Goal: Information Seeking & Learning: Learn about a topic

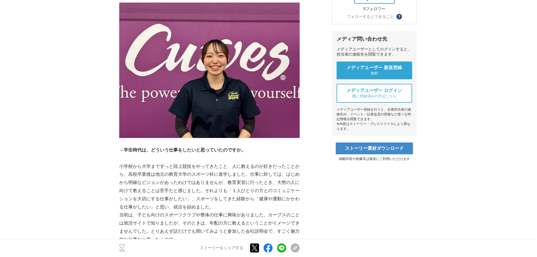
scroll to position [178, 0]
